Goal: Information Seeking & Learning: Learn about a topic

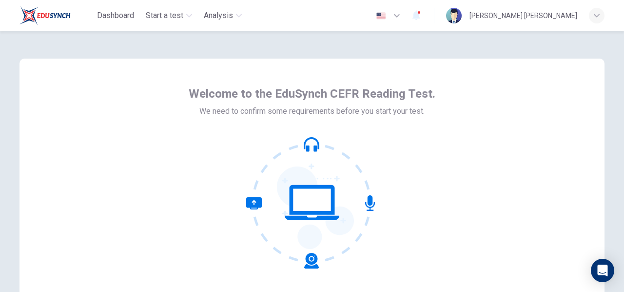
scroll to position [114, 0]
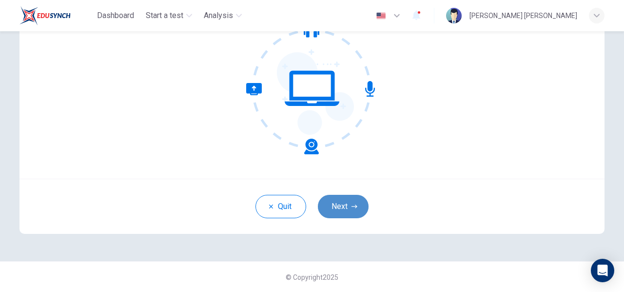
click at [356, 199] on button "Next" at bounding box center [343, 206] width 51 height 23
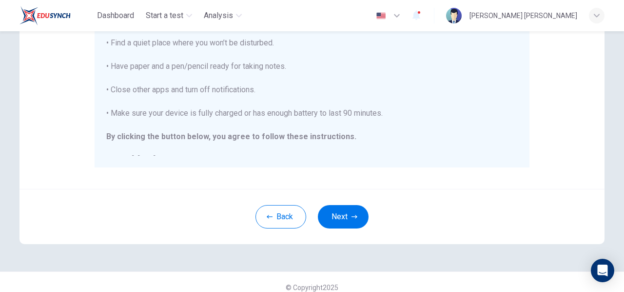
scroll to position [206, 0]
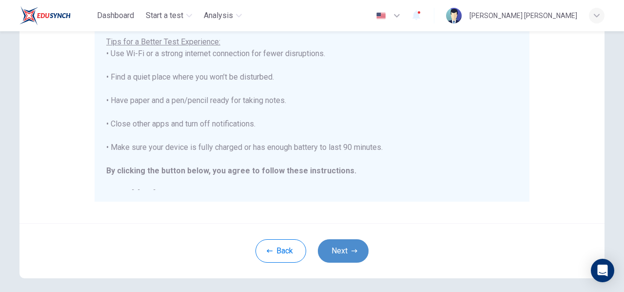
click at [337, 249] on button "Next" at bounding box center [343, 250] width 51 height 23
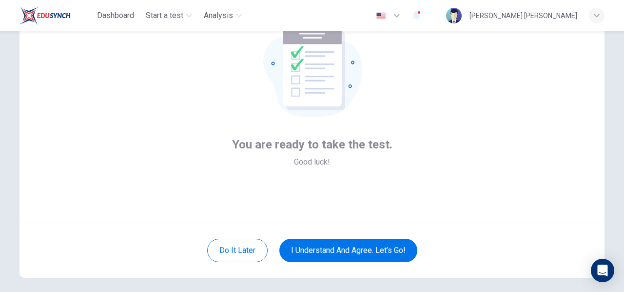
scroll to position [71, 0]
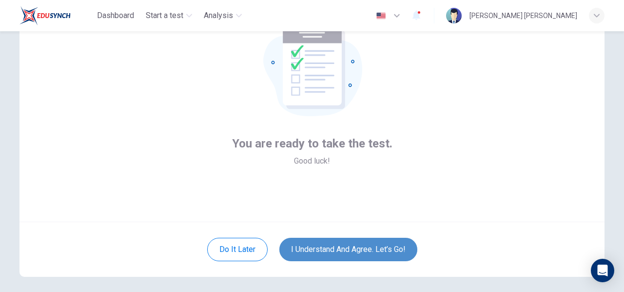
click at [347, 241] on button "I understand and agree. Let’s go!" at bounding box center [348, 248] width 138 height 23
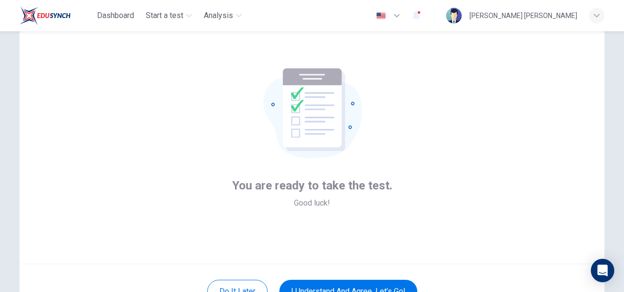
scroll to position [62, 0]
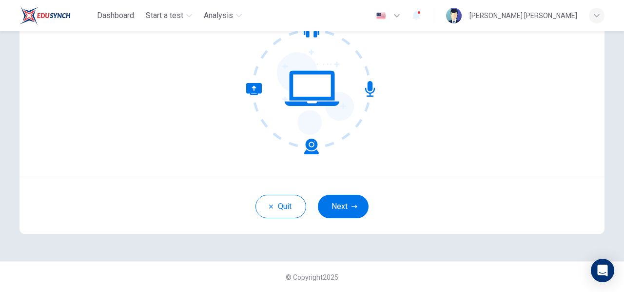
scroll to position [114, 0]
click at [348, 208] on button "Next" at bounding box center [343, 206] width 51 height 23
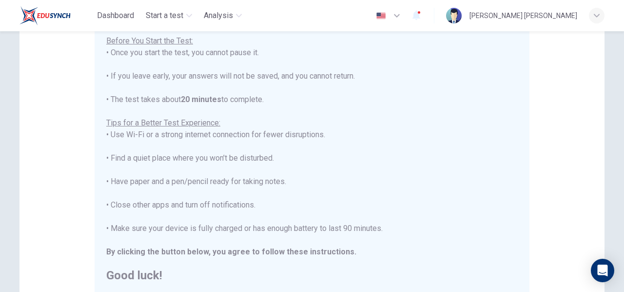
scroll to position [214, 0]
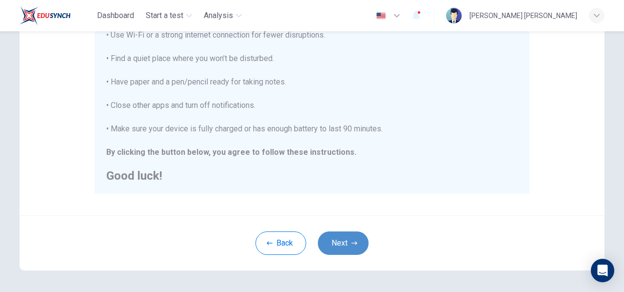
click at [352, 240] on icon "button" at bounding box center [355, 243] width 6 height 6
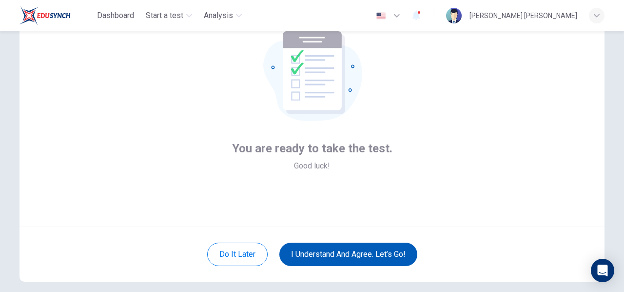
scroll to position [67, 0]
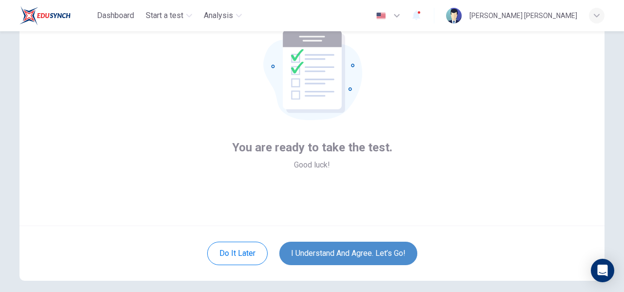
click at [360, 251] on button "I understand and agree. Let’s go!" at bounding box center [348, 252] width 138 height 23
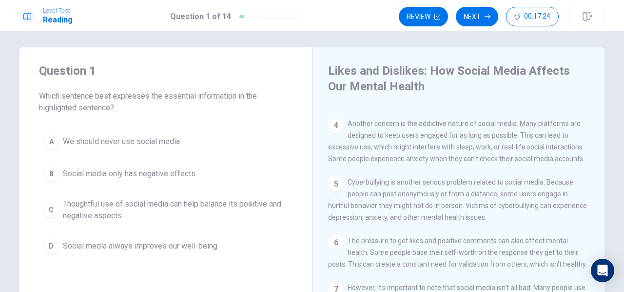
scroll to position [14, 0]
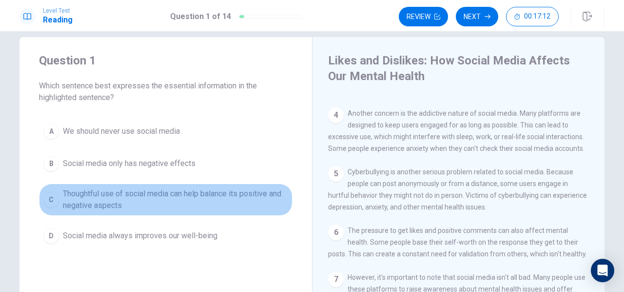
click at [72, 199] on span "Thoughtful use of social media can help balance its positive and negative aspec…" at bounding box center [175, 199] width 225 height 23
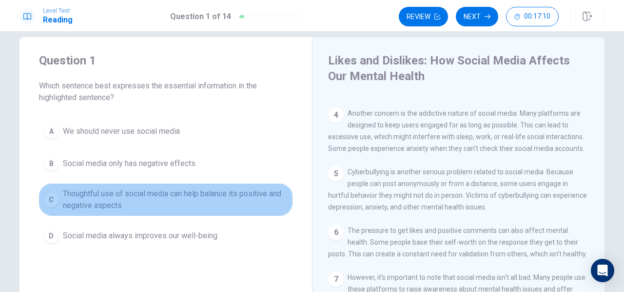
click at [52, 199] on div "C" at bounding box center [51, 200] width 16 height 16
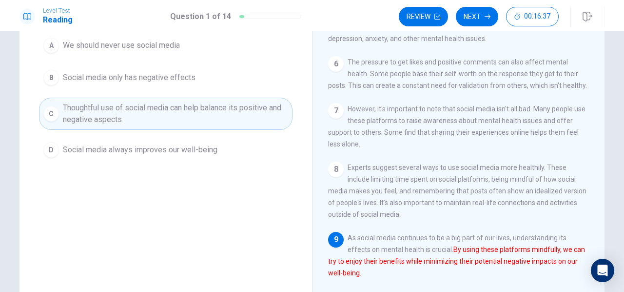
scroll to position [82, 0]
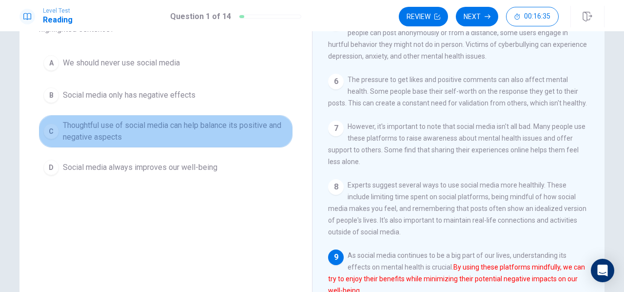
click at [248, 136] on span "Thoughtful use of social media can help balance its positive and negative aspec…" at bounding box center [175, 130] width 225 height 23
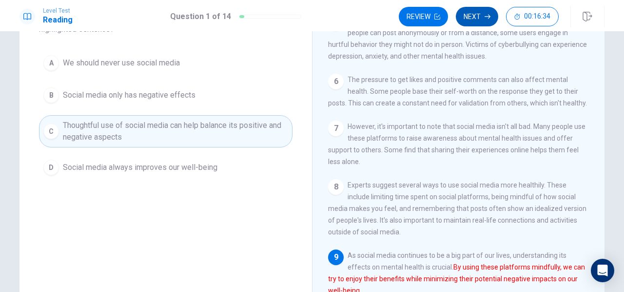
click at [470, 15] on button "Next" at bounding box center [477, 17] width 42 height 20
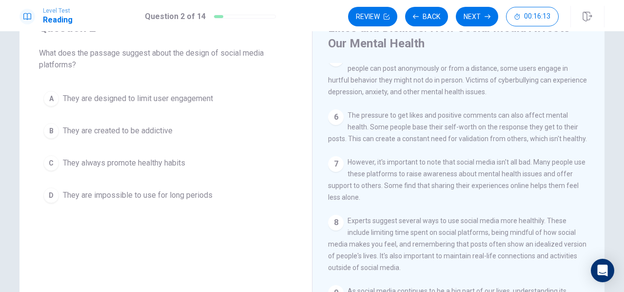
scroll to position [42, 0]
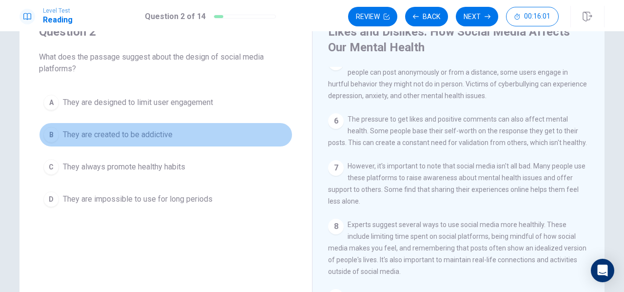
click at [47, 135] on div "B" at bounding box center [51, 135] width 16 height 16
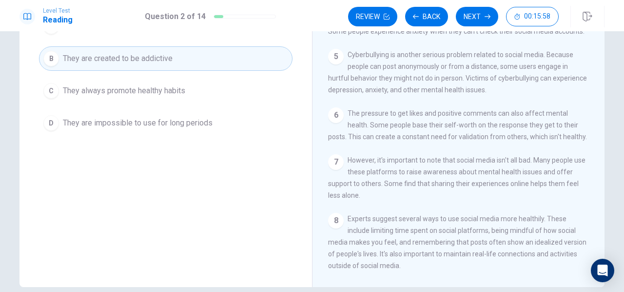
scroll to position [186, 0]
click at [470, 14] on button "Next" at bounding box center [477, 17] width 42 height 20
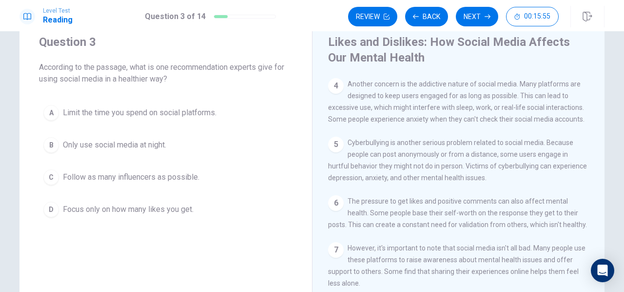
scroll to position [31, 0]
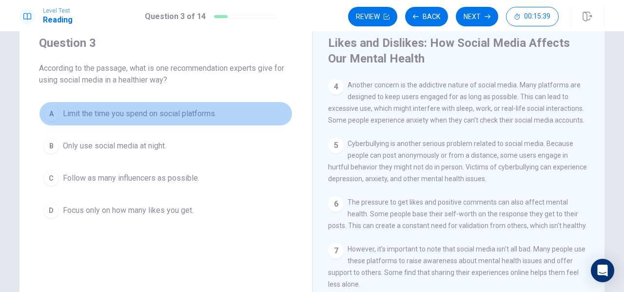
click at [177, 110] on span "Limit the time you spend on social platforms." at bounding box center [140, 114] width 154 height 12
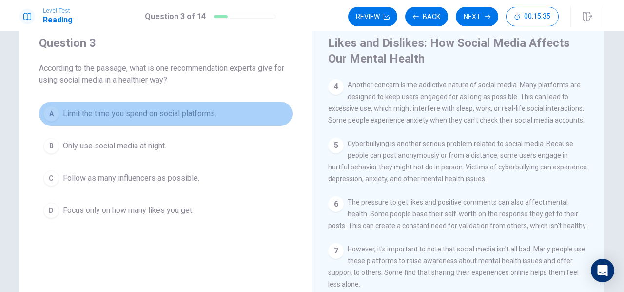
click at [49, 112] on div "A" at bounding box center [51, 114] width 16 height 16
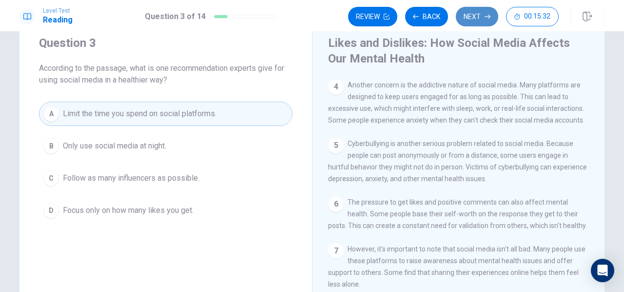
click at [487, 13] on button "Next" at bounding box center [477, 17] width 42 height 20
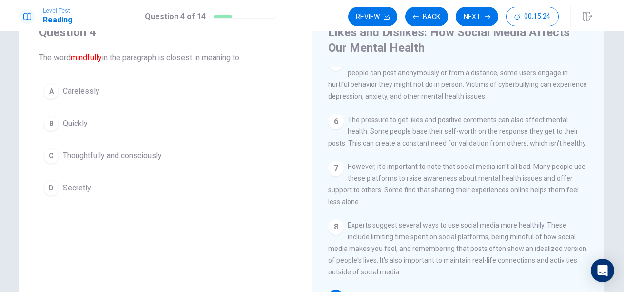
scroll to position [41, 0]
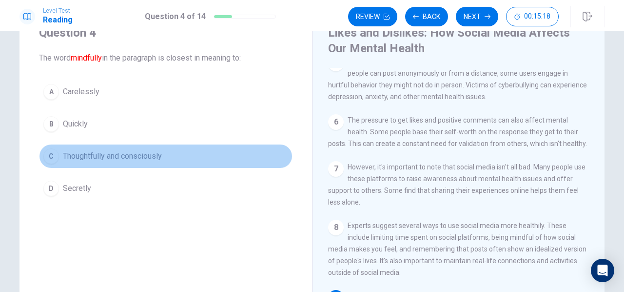
click at [133, 157] on span "Thoughtfully and consciously" at bounding box center [112, 156] width 99 height 12
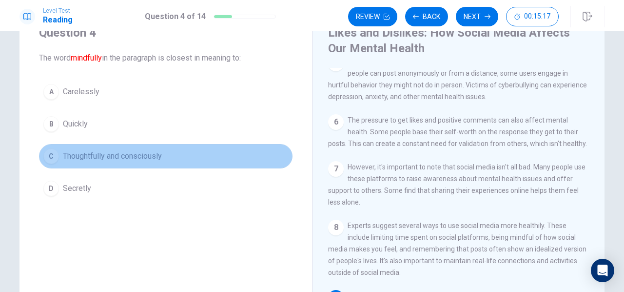
click at [49, 161] on div "C" at bounding box center [51, 156] width 16 height 16
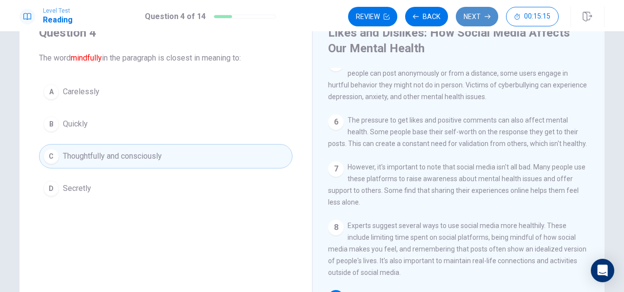
click at [484, 11] on button "Next" at bounding box center [477, 17] width 42 height 20
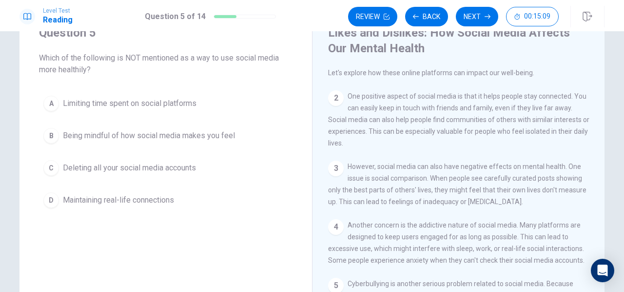
scroll to position [0, 0]
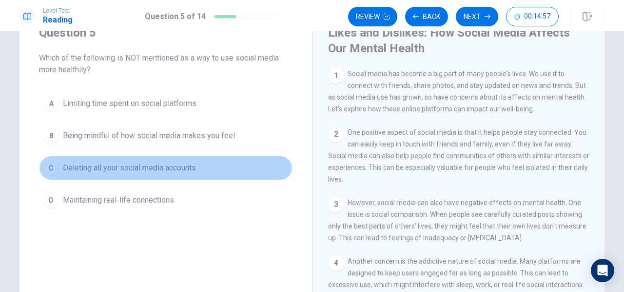
click at [45, 166] on div "C" at bounding box center [51, 168] width 16 height 16
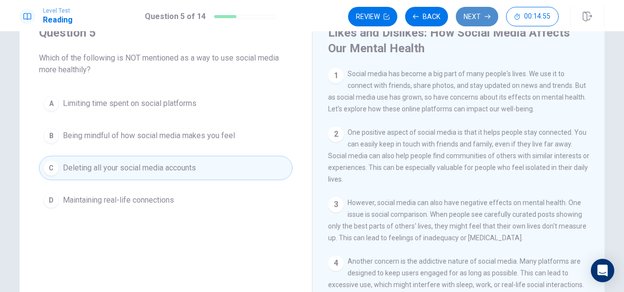
click at [483, 15] on button "Next" at bounding box center [477, 17] width 42 height 20
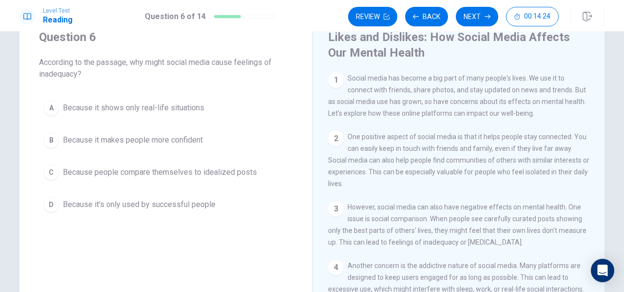
scroll to position [38, 0]
click at [444, 75] on span "Social media has become a big part of many people's lives. We use it to connect…" at bounding box center [457, 95] width 258 height 43
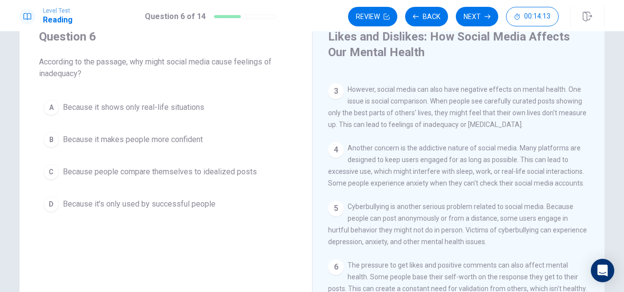
scroll to position [117, 0]
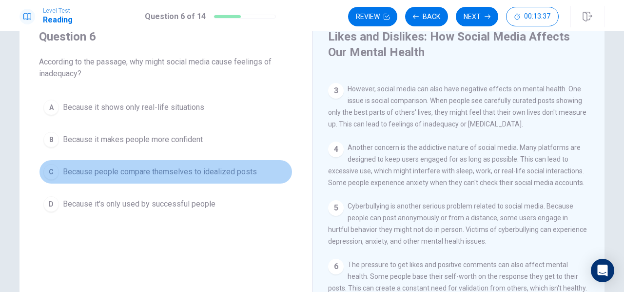
click at [146, 170] on span "Because people compare themselves to idealized posts" at bounding box center [160, 172] width 194 height 12
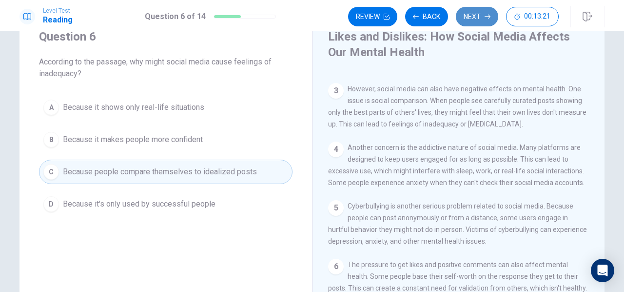
click at [484, 19] on button "Next" at bounding box center [477, 17] width 42 height 20
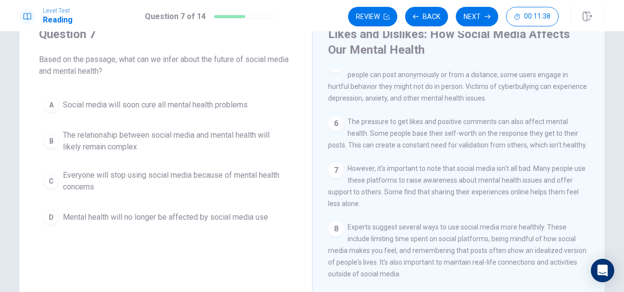
scroll to position [39, 0]
click at [183, 143] on span "The relationship between social media and mental health will likely remain comp…" at bounding box center [175, 141] width 225 height 23
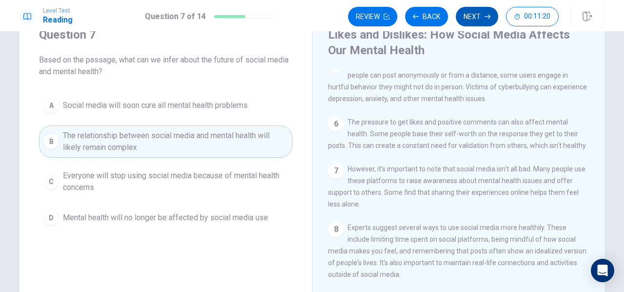
click at [476, 26] on button "Next" at bounding box center [477, 17] width 42 height 20
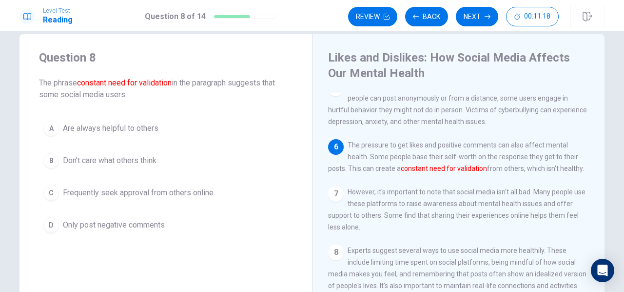
scroll to position [16, 0]
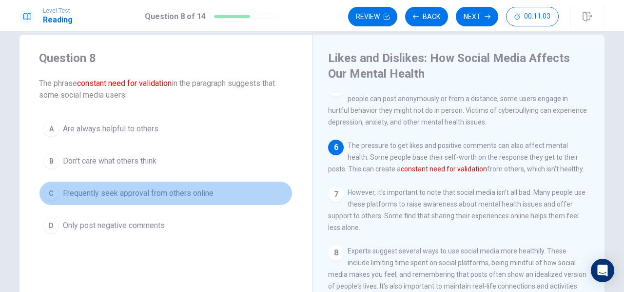
click at [182, 195] on span "Frequently seek approval from others online" at bounding box center [138, 193] width 151 height 12
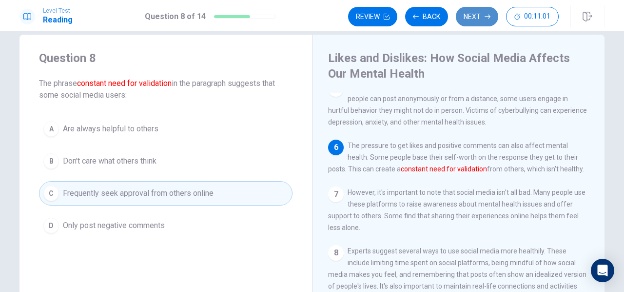
click at [474, 21] on button "Next" at bounding box center [477, 17] width 42 height 20
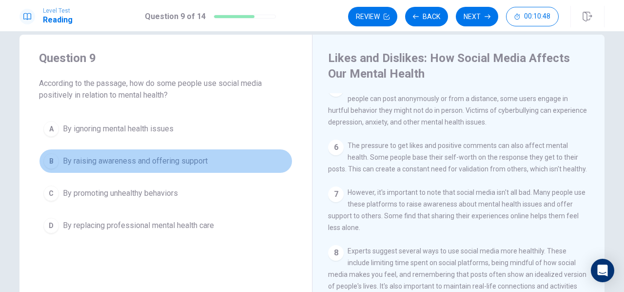
click at [165, 160] on span "By raising awareness and offering support" at bounding box center [135, 161] width 145 height 12
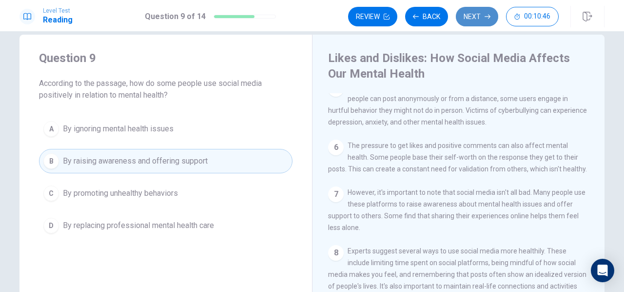
click at [466, 18] on button "Next" at bounding box center [477, 17] width 42 height 20
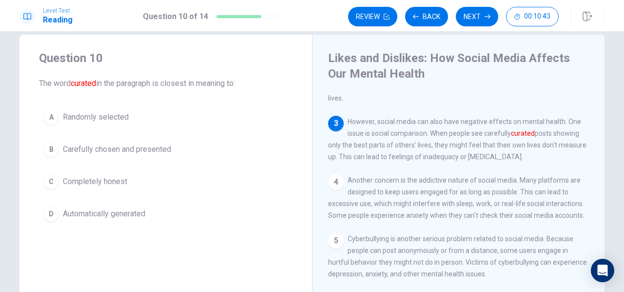
scroll to position [106, 0]
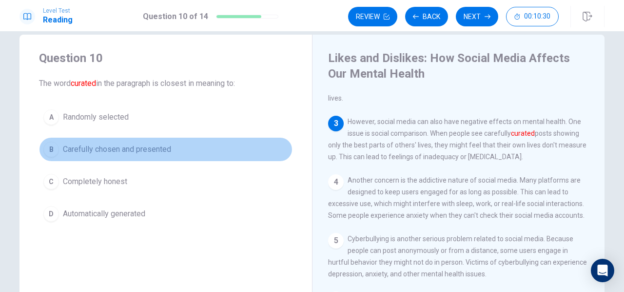
click at [160, 146] on span "Carefully chosen and presented" at bounding box center [117, 149] width 108 height 12
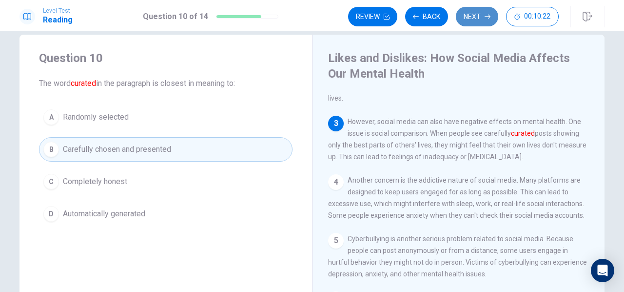
click at [477, 17] on button "Next" at bounding box center [477, 17] width 42 height 20
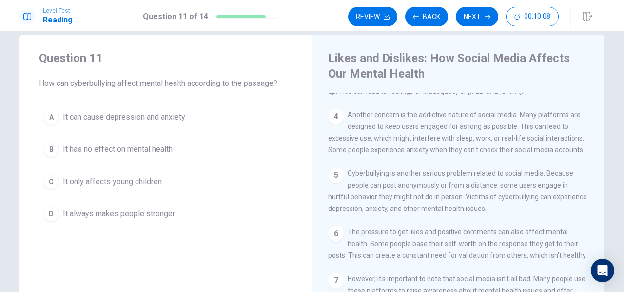
scroll to position [0, 0]
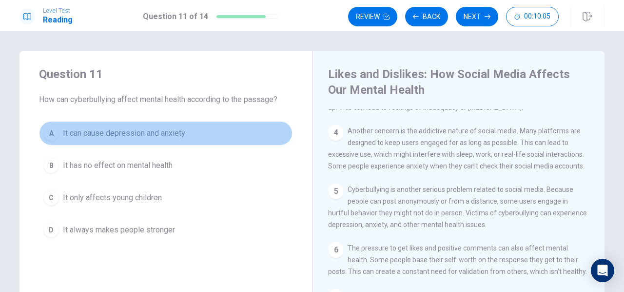
click at [162, 142] on button "A It can cause depression and anxiety" at bounding box center [166, 133] width 254 height 24
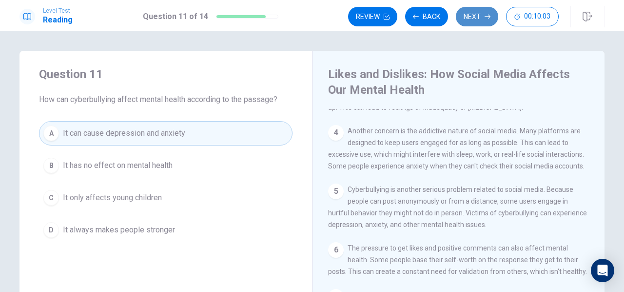
click at [473, 20] on button "Next" at bounding box center [477, 17] width 42 height 20
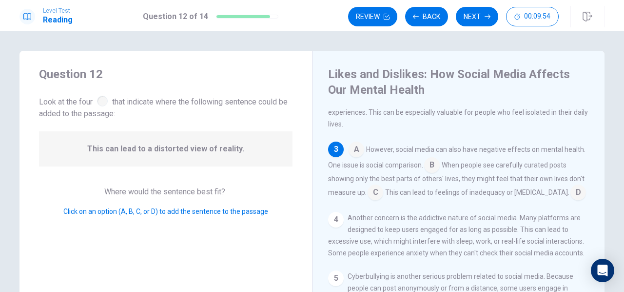
scroll to position [97, 0]
click at [378, 195] on input at bounding box center [376, 193] width 16 height 16
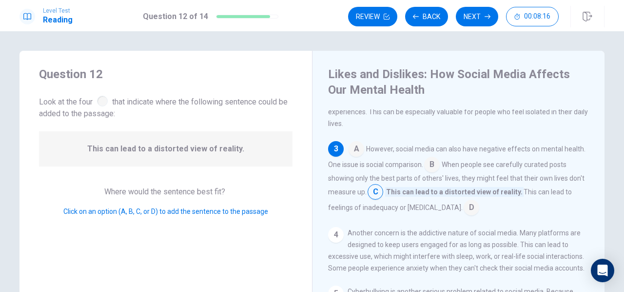
click at [464, 216] on input at bounding box center [472, 208] width 16 height 16
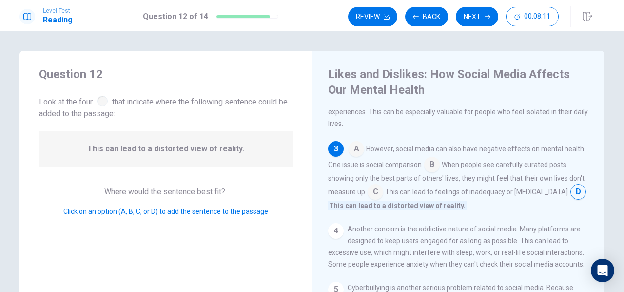
click at [373, 195] on input at bounding box center [376, 193] width 16 height 16
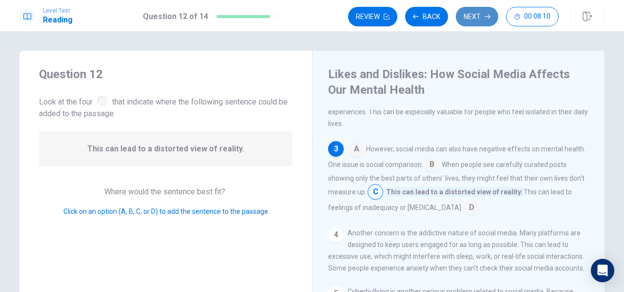
click at [473, 22] on button "Next" at bounding box center [477, 17] width 42 height 20
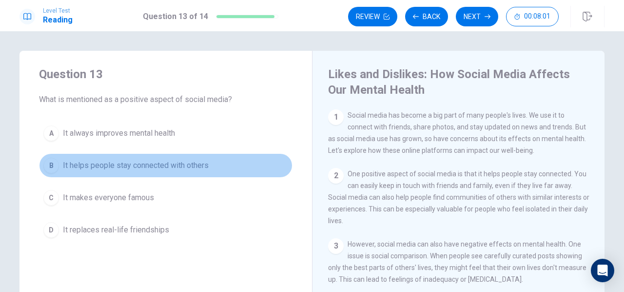
click at [150, 173] on button "B It helps people stay connected with others" at bounding box center [166, 165] width 254 height 24
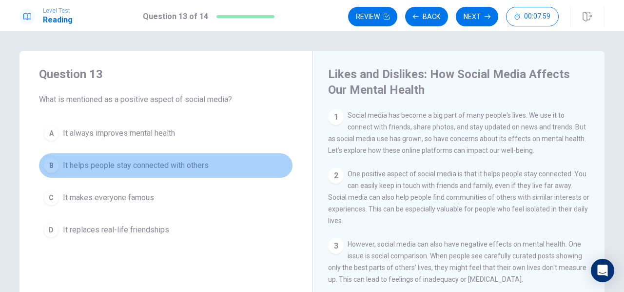
click at [171, 170] on span "It helps people stay connected with others" at bounding box center [136, 165] width 146 height 12
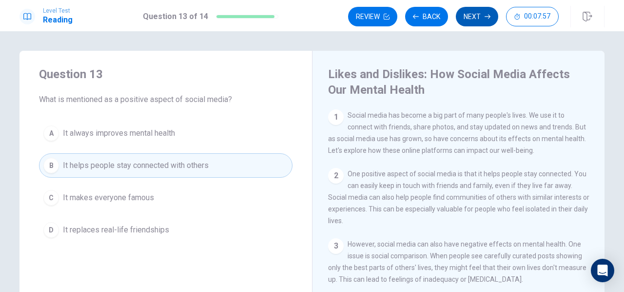
click at [471, 20] on button "Next" at bounding box center [477, 17] width 42 height 20
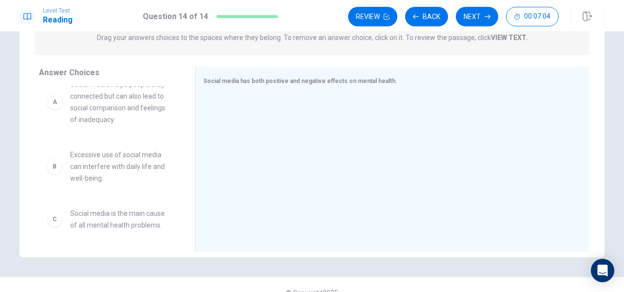
scroll to position [0, 0]
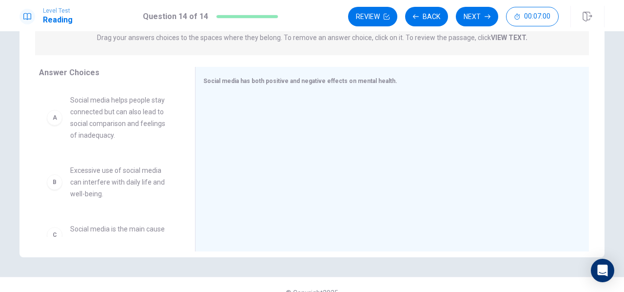
click at [54, 118] on div "A" at bounding box center [55, 118] width 16 height 16
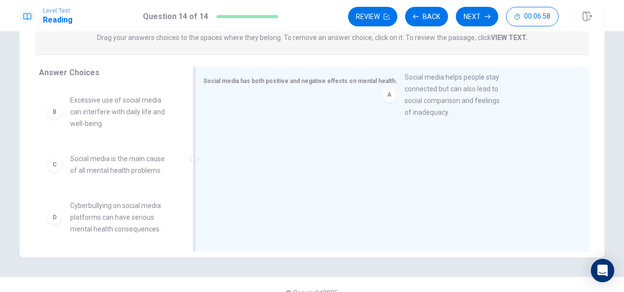
drag, startPoint x: 54, startPoint y: 118, endPoint x: 397, endPoint y: 93, distance: 343.7
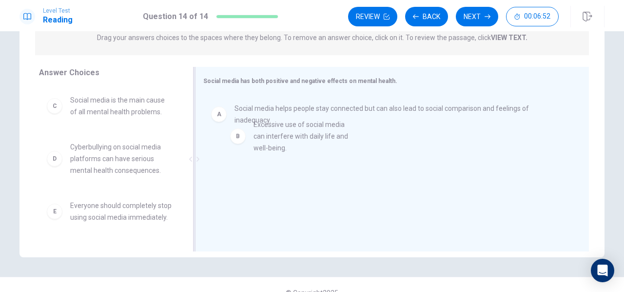
drag, startPoint x: 51, startPoint y: 115, endPoint x: 239, endPoint y: 139, distance: 189.8
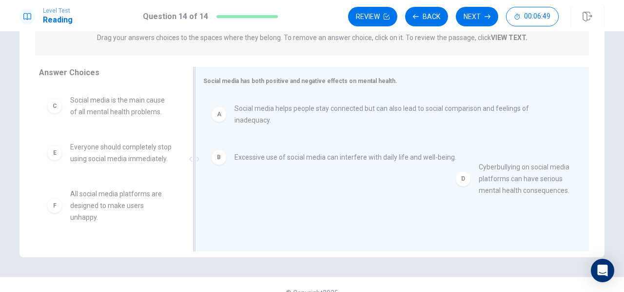
drag, startPoint x: 52, startPoint y: 162, endPoint x: 477, endPoint y: 166, distance: 425.1
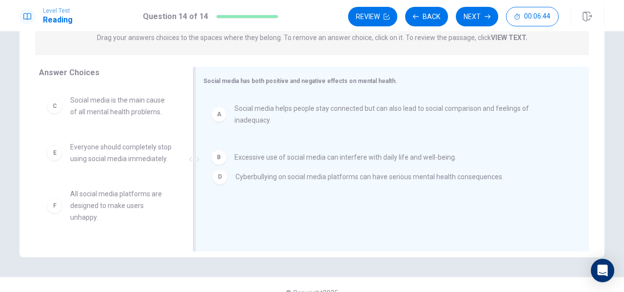
drag, startPoint x: 220, startPoint y: 189, endPoint x: 227, endPoint y: 170, distance: 20.2
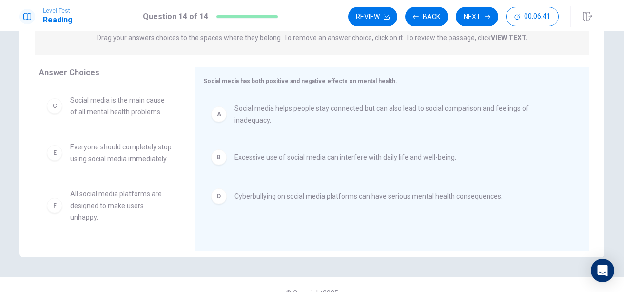
scroll to position [6, 0]
click at [483, 15] on button "Next" at bounding box center [477, 17] width 42 height 20
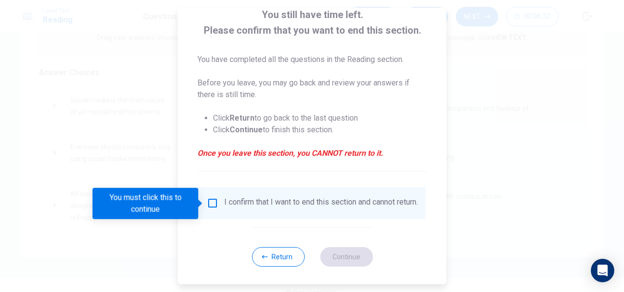
scroll to position [63, 0]
click at [212, 204] on input "You must click this to continue" at bounding box center [213, 203] width 12 height 12
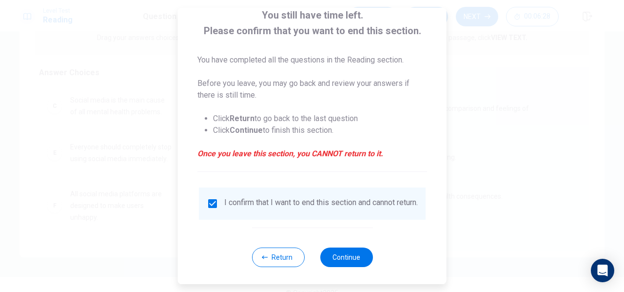
scroll to position [72, 0]
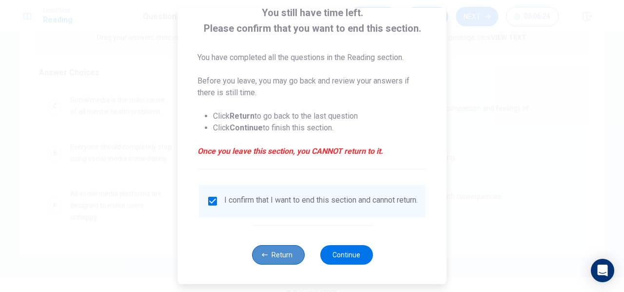
click at [268, 258] on button "Return" at bounding box center [278, 255] width 53 height 20
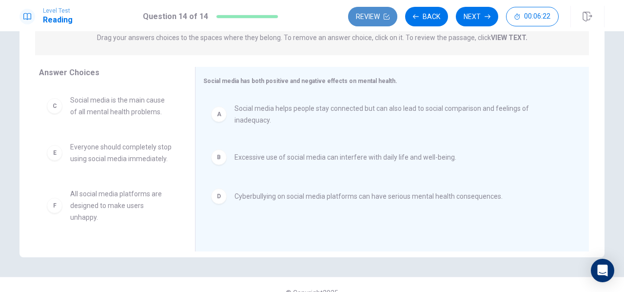
click at [377, 19] on button "Review" at bounding box center [372, 17] width 49 height 20
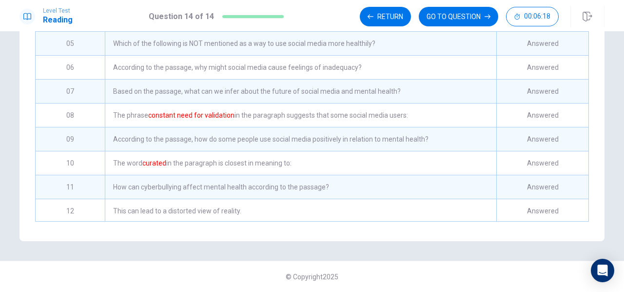
scroll to position [118, 0]
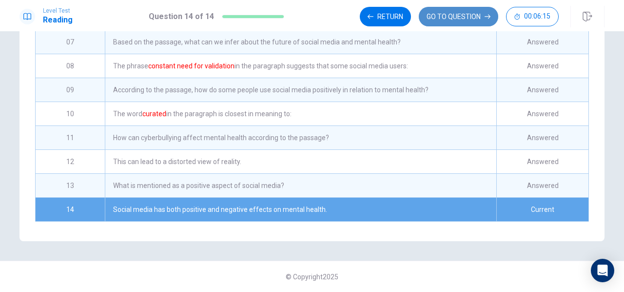
click at [456, 17] on button "GO TO QUESTION" at bounding box center [458, 17] width 79 height 20
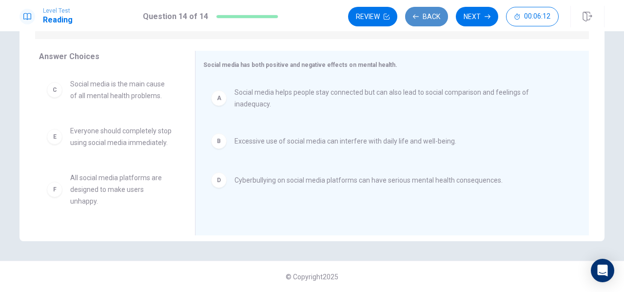
click at [423, 12] on button "Back" at bounding box center [426, 17] width 43 height 20
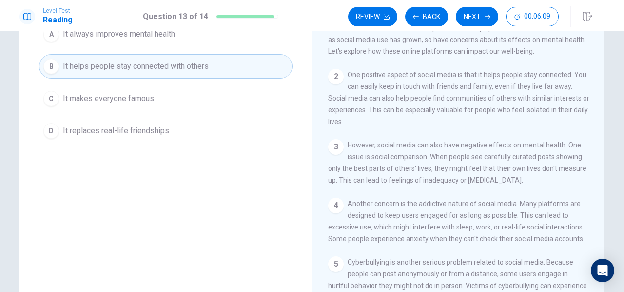
scroll to position [99, 0]
click at [426, 14] on button "Back" at bounding box center [426, 17] width 43 height 20
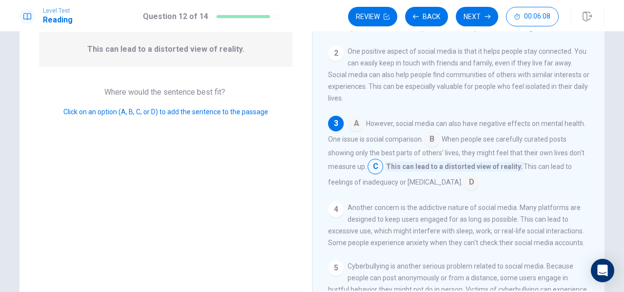
scroll to position [0, 0]
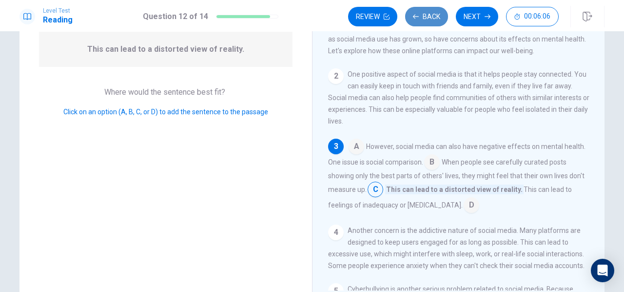
click at [424, 14] on button "Back" at bounding box center [426, 17] width 43 height 20
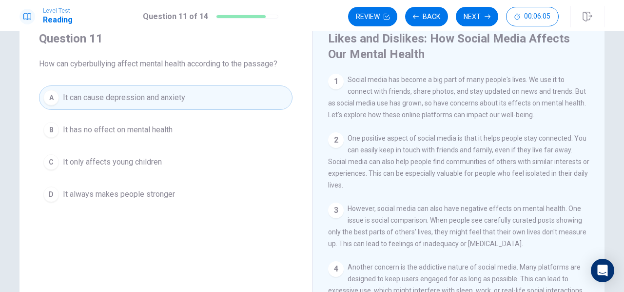
scroll to position [33, 0]
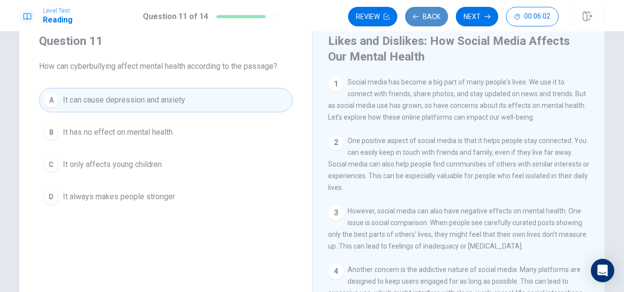
click at [429, 12] on button "Back" at bounding box center [426, 17] width 43 height 20
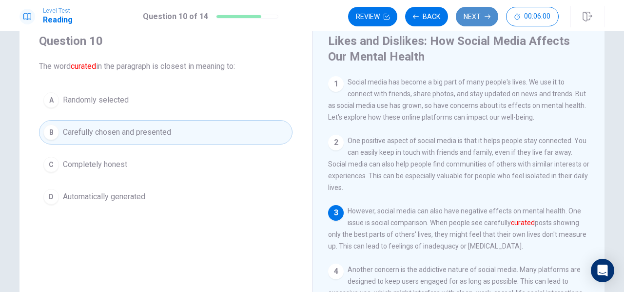
click at [471, 15] on button "Next" at bounding box center [477, 17] width 42 height 20
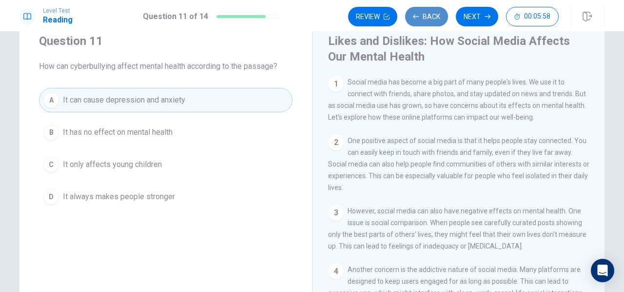
click at [432, 19] on button "Back" at bounding box center [426, 17] width 43 height 20
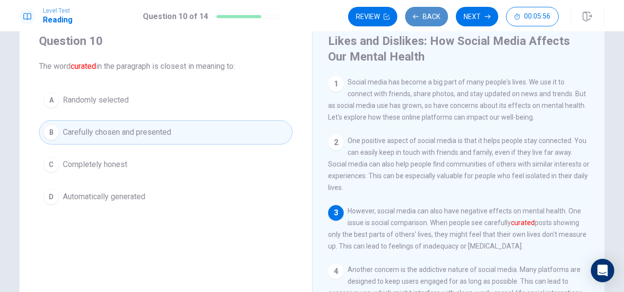
click at [432, 19] on button "Back" at bounding box center [426, 17] width 43 height 20
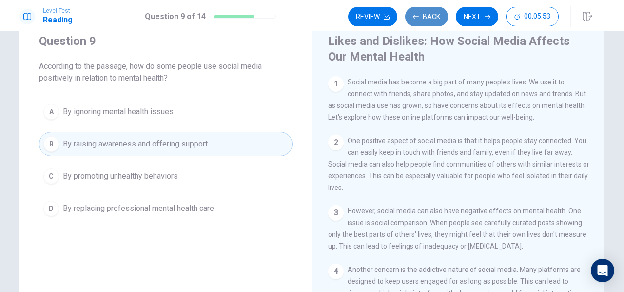
click at [432, 19] on button "Back" at bounding box center [426, 17] width 43 height 20
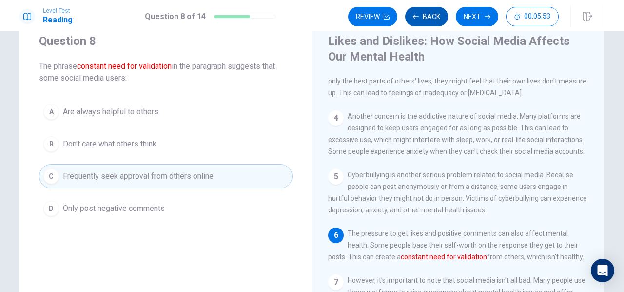
scroll to position [164, 0]
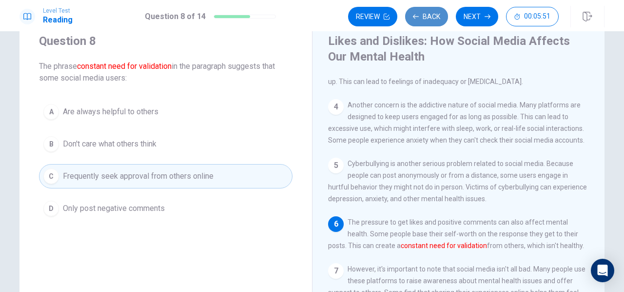
click at [432, 19] on button "Back" at bounding box center [426, 17] width 43 height 20
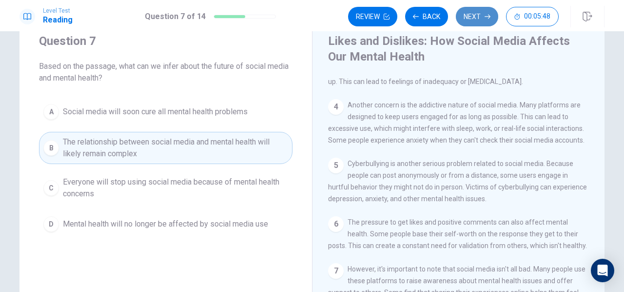
click at [474, 17] on button "Next" at bounding box center [477, 17] width 42 height 20
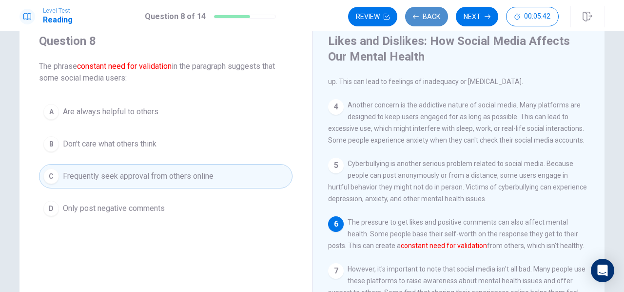
click at [433, 17] on button "Back" at bounding box center [426, 17] width 43 height 20
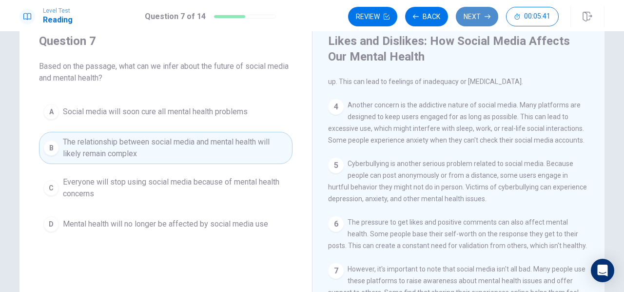
click at [475, 18] on button "Next" at bounding box center [477, 17] width 42 height 20
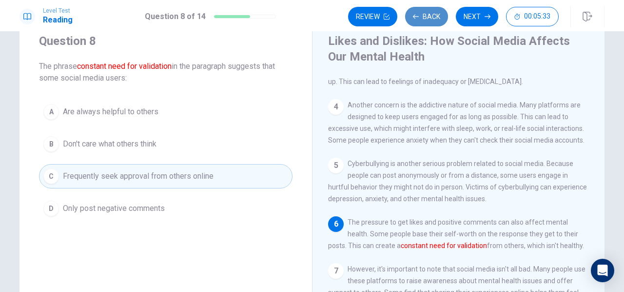
click at [439, 20] on button "Back" at bounding box center [426, 17] width 43 height 20
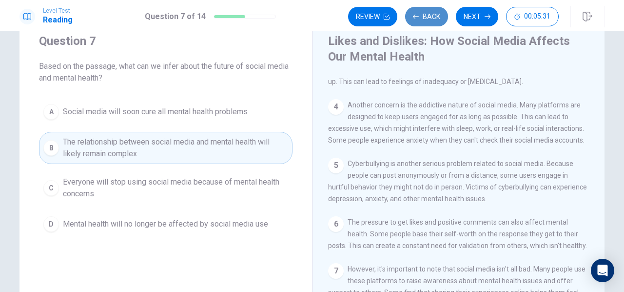
click at [439, 20] on button "Back" at bounding box center [426, 17] width 43 height 20
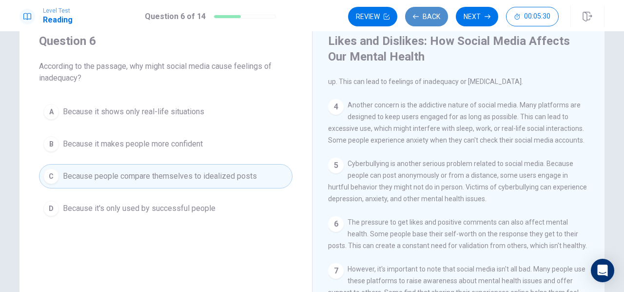
click at [439, 20] on button "Back" at bounding box center [426, 17] width 43 height 20
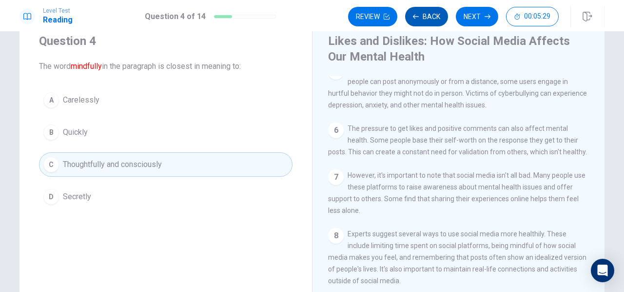
scroll to position [270, 0]
click at [439, 20] on button "Back" at bounding box center [426, 17] width 43 height 20
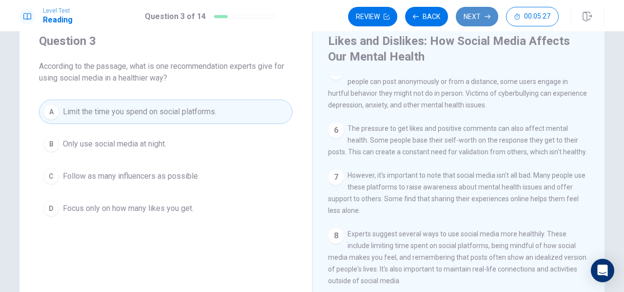
click at [489, 10] on button "Next" at bounding box center [477, 17] width 42 height 20
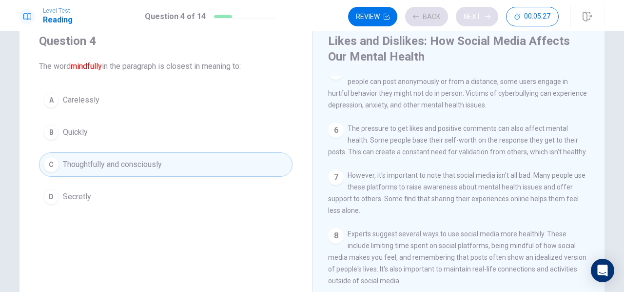
click at [489, 10] on div "Review Back Next 00:05:27" at bounding box center [453, 17] width 211 height 20
click at [489, 10] on div "Review Back Next 00:05:26" at bounding box center [453, 17] width 211 height 20
click at [479, 15] on button "Next" at bounding box center [477, 17] width 42 height 20
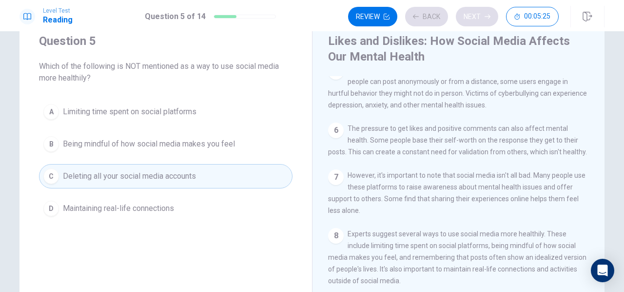
click at [479, 15] on div "Review Back Next 00:05:25" at bounding box center [453, 17] width 211 height 20
click at [483, 15] on button "Next" at bounding box center [477, 17] width 42 height 20
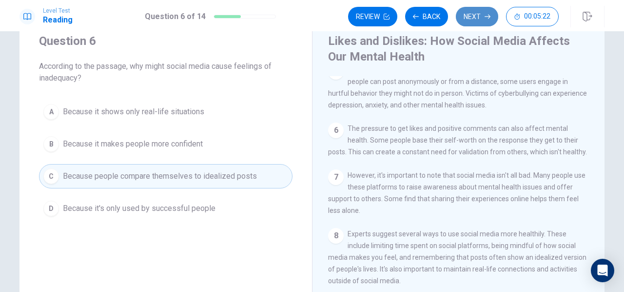
click at [483, 15] on button "Next" at bounding box center [477, 17] width 42 height 20
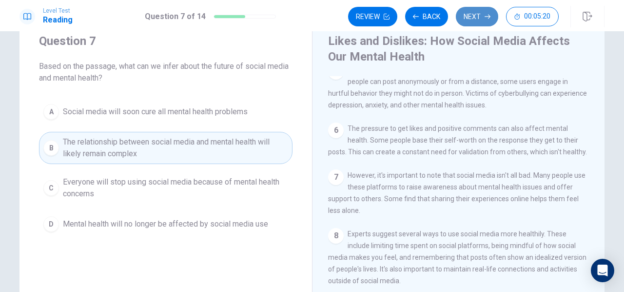
click at [483, 15] on button "Next" at bounding box center [477, 17] width 42 height 20
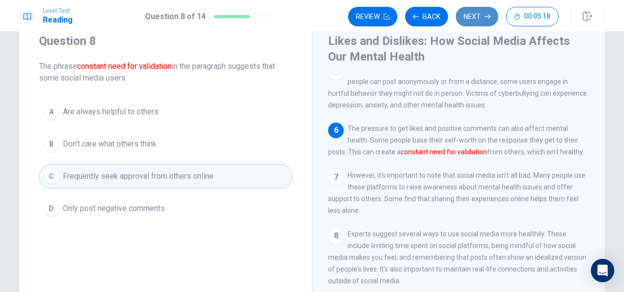
click at [483, 15] on button "Next" at bounding box center [477, 17] width 42 height 20
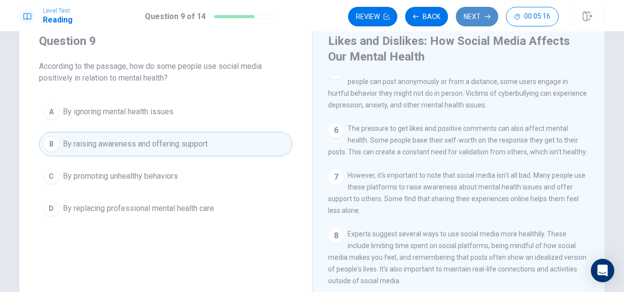
click at [483, 15] on button "Next" at bounding box center [477, 17] width 42 height 20
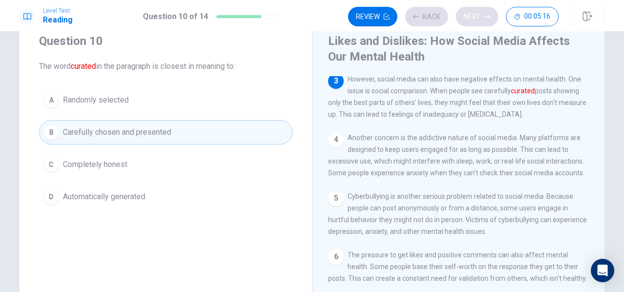
scroll to position [132, 0]
click at [483, 15] on button "Next" at bounding box center [477, 17] width 42 height 20
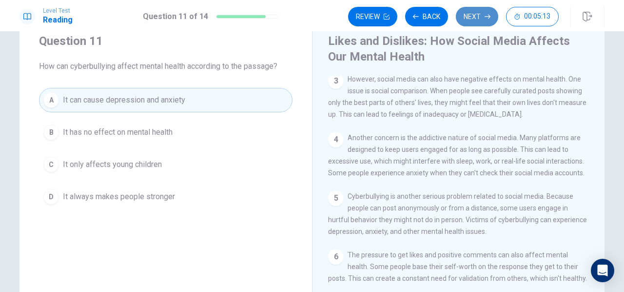
click at [483, 15] on button "Next" at bounding box center [477, 17] width 42 height 20
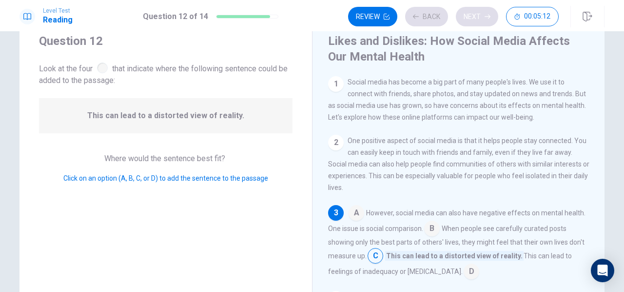
scroll to position [23, 0]
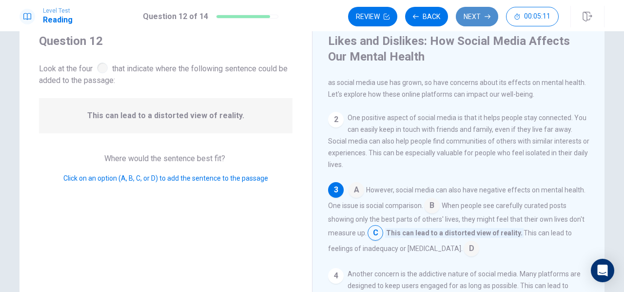
click at [483, 15] on button "Next" at bounding box center [477, 17] width 42 height 20
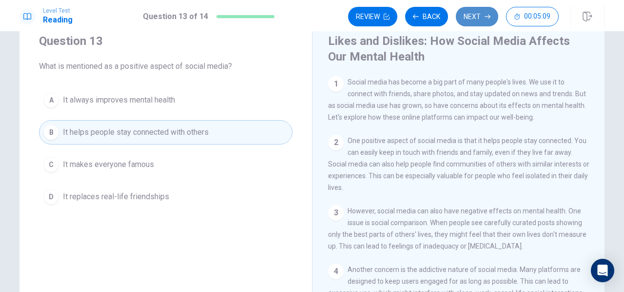
click at [483, 15] on button "Next" at bounding box center [477, 17] width 42 height 20
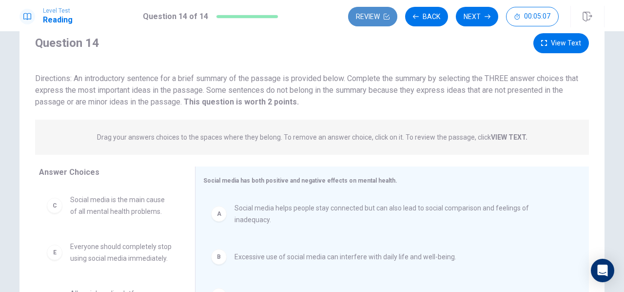
click at [370, 23] on button "Review" at bounding box center [372, 17] width 49 height 20
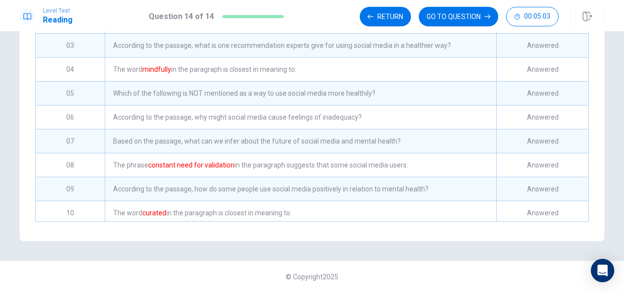
scroll to position [0, 0]
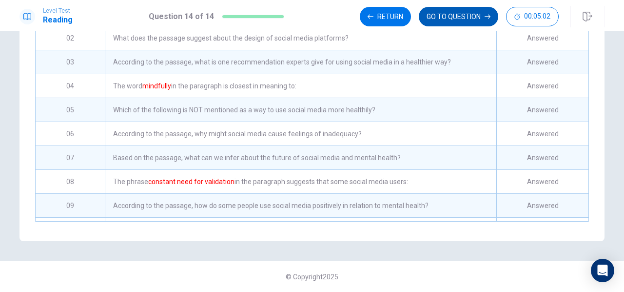
click at [454, 11] on button "GO TO QUESTION" at bounding box center [458, 17] width 79 height 20
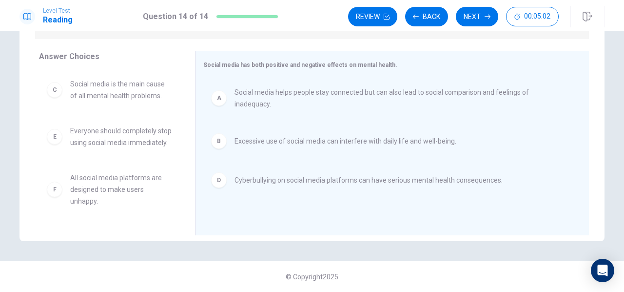
scroll to position [149, 0]
click at [479, 22] on button "Next" at bounding box center [477, 17] width 42 height 20
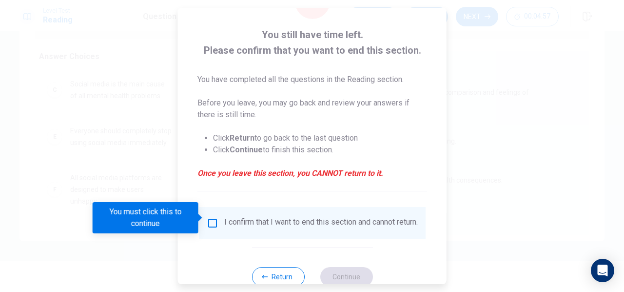
scroll to position [52, 0]
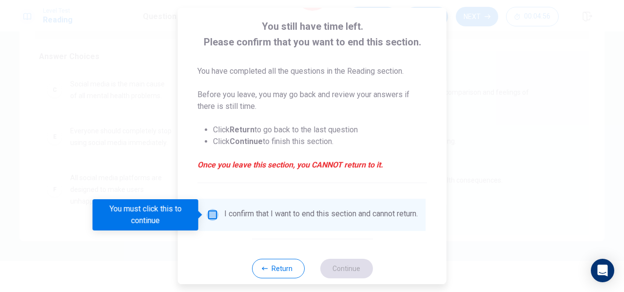
click at [212, 214] on input "You must click this to continue" at bounding box center [213, 215] width 12 height 12
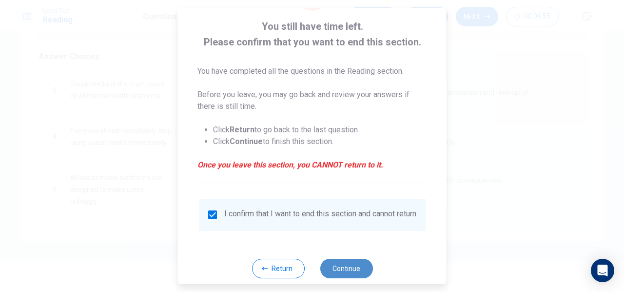
click at [334, 266] on button "Continue" at bounding box center [346, 268] width 53 height 20
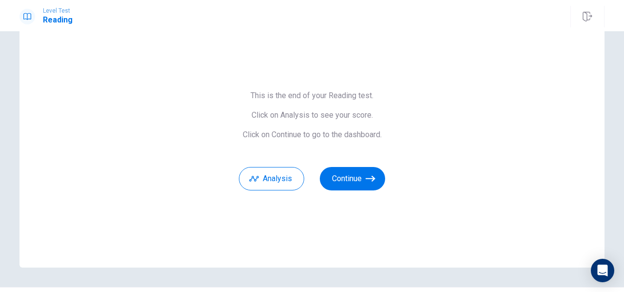
scroll to position [19, 0]
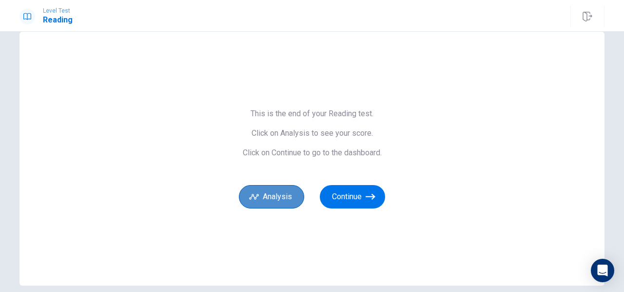
click at [271, 189] on button "Analysis" at bounding box center [271, 196] width 65 height 23
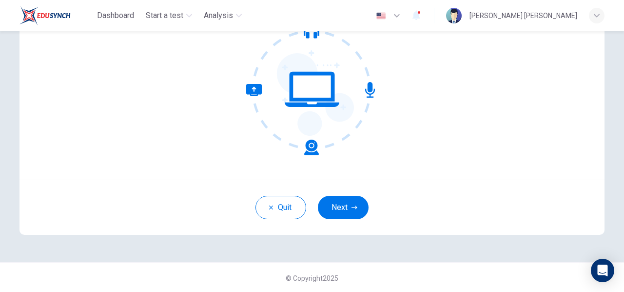
scroll to position [114, 0]
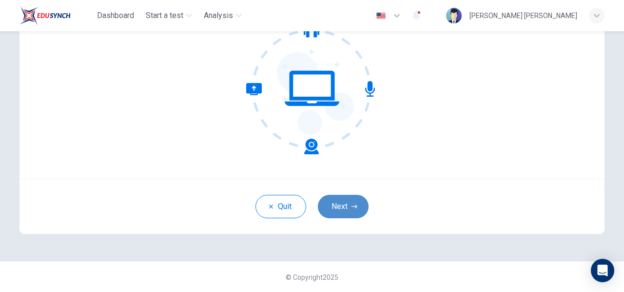
click at [352, 204] on icon "button" at bounding box center [355, 205] width 6 height 3
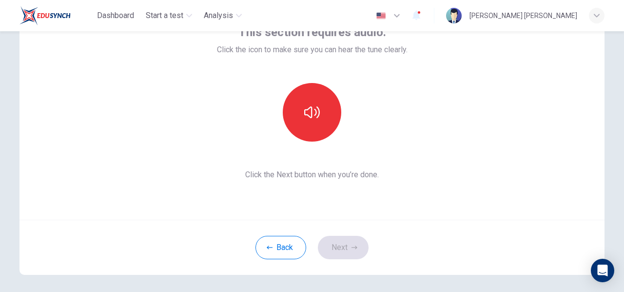
scroll to position [73, 0]
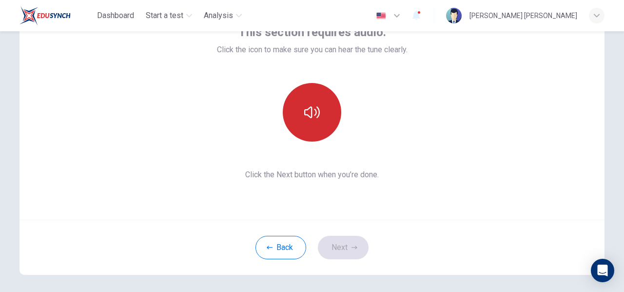
click at [294, 120] on button "button" at bounding box center [312, 112] width 59 height 59
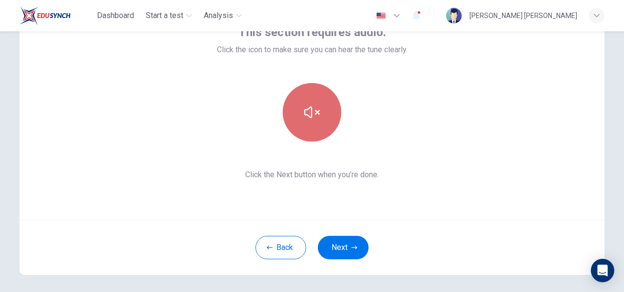
click at [318, 112] on button "button" at bounding box center [312, 112] width 59 height 59
click at [313, 122] on button "button" at bounding box center [312, 112] width 59 height 59
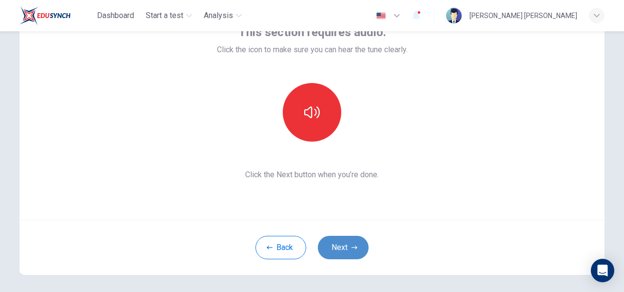
click at [339, 239] on button "Next" at bounding box center [343, 246] width 51 height 23
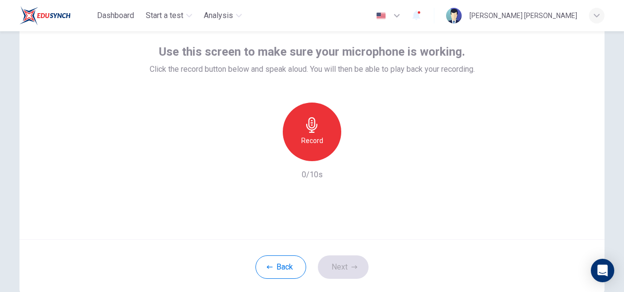
scroll to position [54, 0]
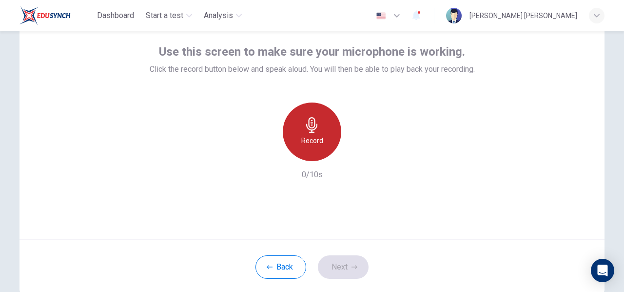
click at [297, 134] on div "Record" at bounding box center [312, 131] width 59 height 59
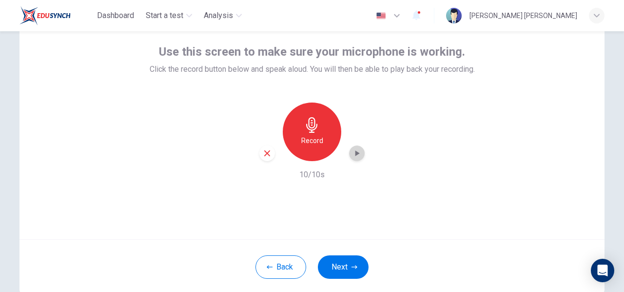
click at [356, 156] on icon "button" at bounding box center [357, 153] width 10 height 10
click at [337, 260] on button "Next" at bounding box center [343, 266] width 51 height 23
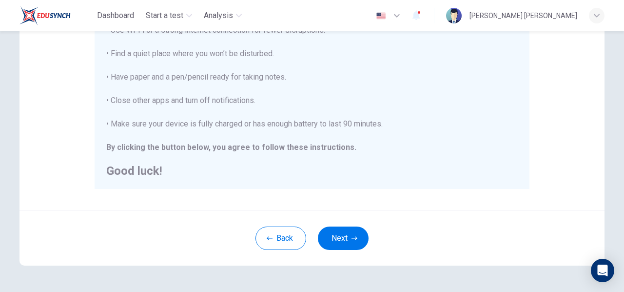
scroll to position [224, 0]
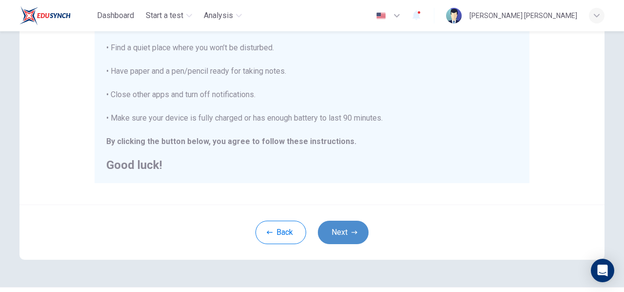
click at [352, 231] on icon "button" at bounding box center [355, 232] width 6 height 6
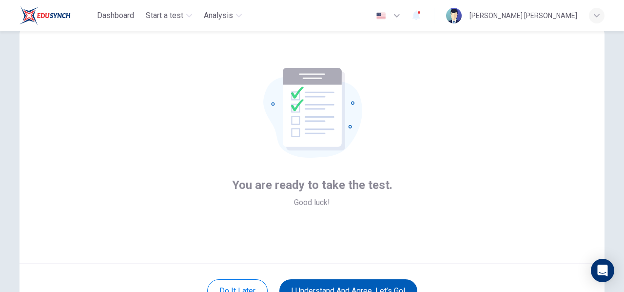
scroll to position [60, 0]
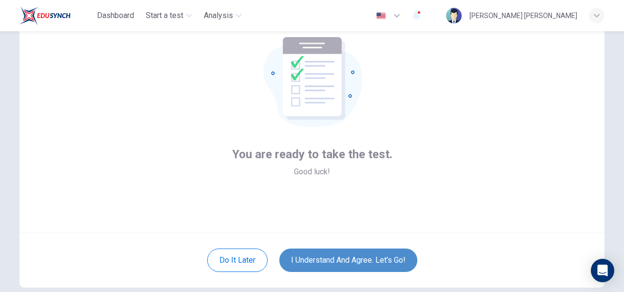
click at [352, 260] on button "I understand and agree. Let’s go!" at bounding box center [348, 259] width 138 height 23
